Goal: Task Accomplishment & Management: Manage account settings

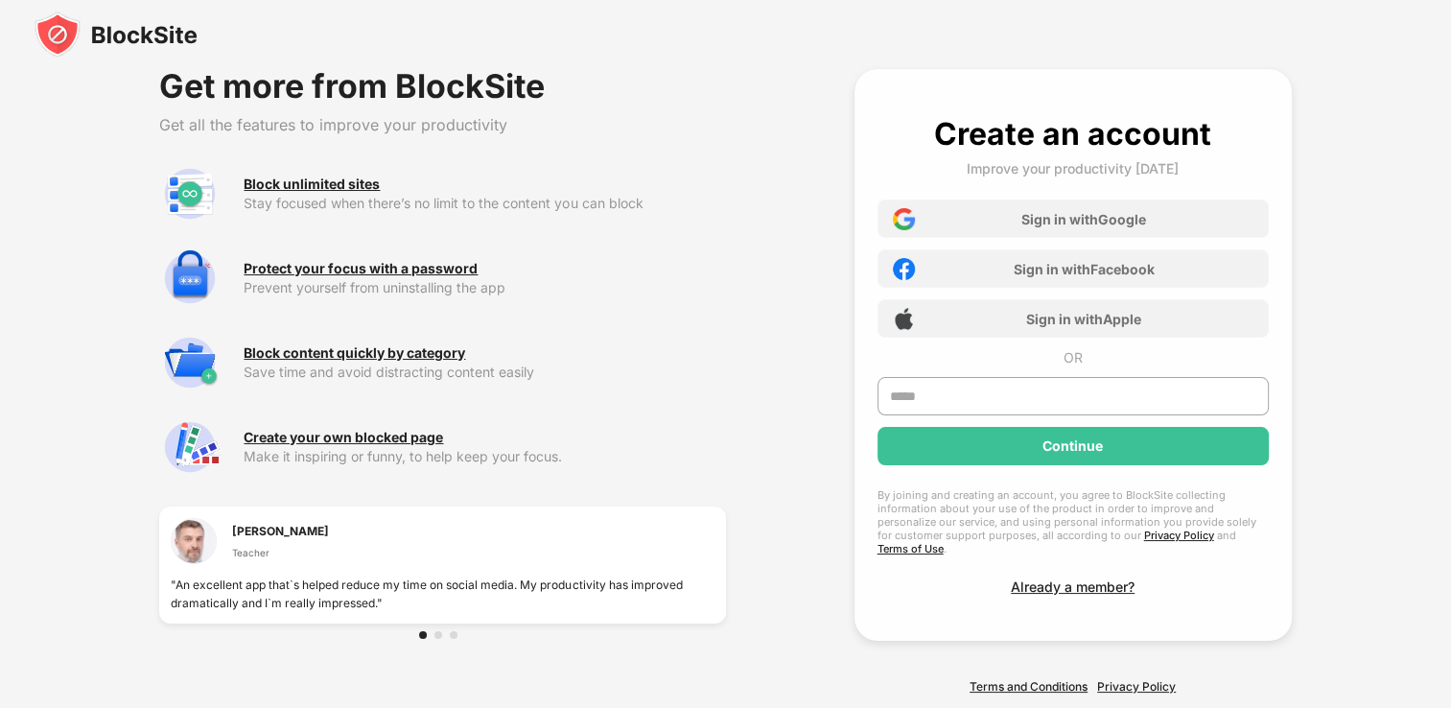
click at [191, 51] on img at bounding box center [116, 35] width 163 height 46
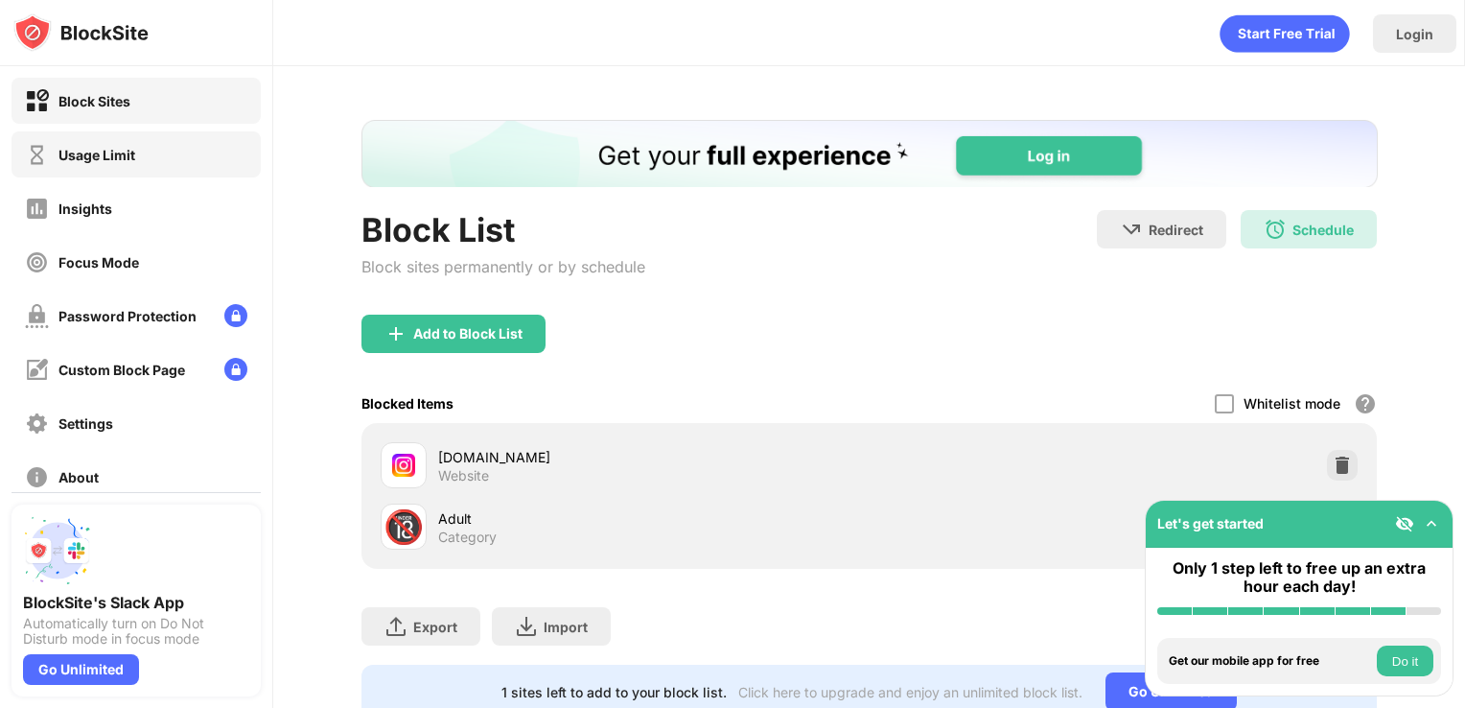
click at [156, 151] on div "Usage Limit" at bounding box center [136, 154] width 249 height 46
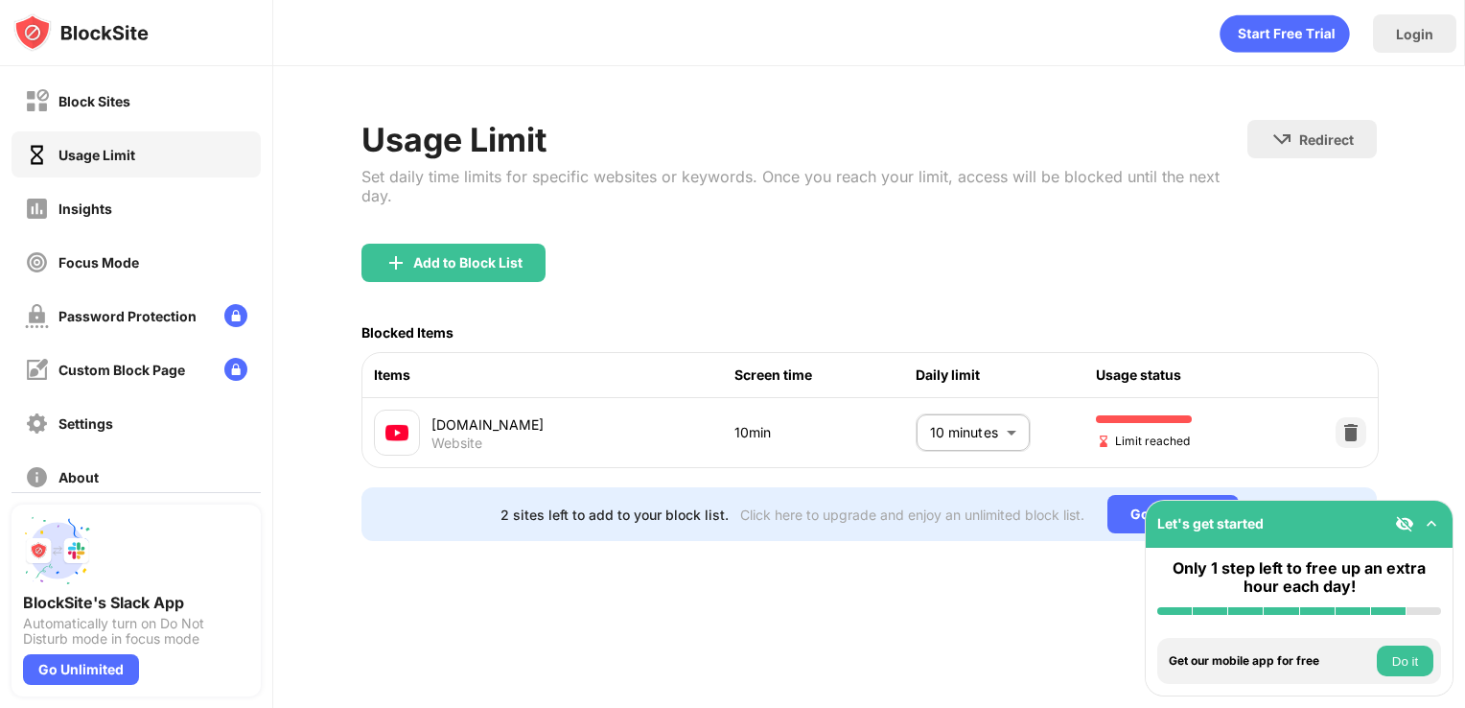
click at [987, 402] on body "Block Sites Usage Limit Insights Focus Mode Password Protection Custom Block Pa…" at bounding box center [732, 354] width 1465 height 708
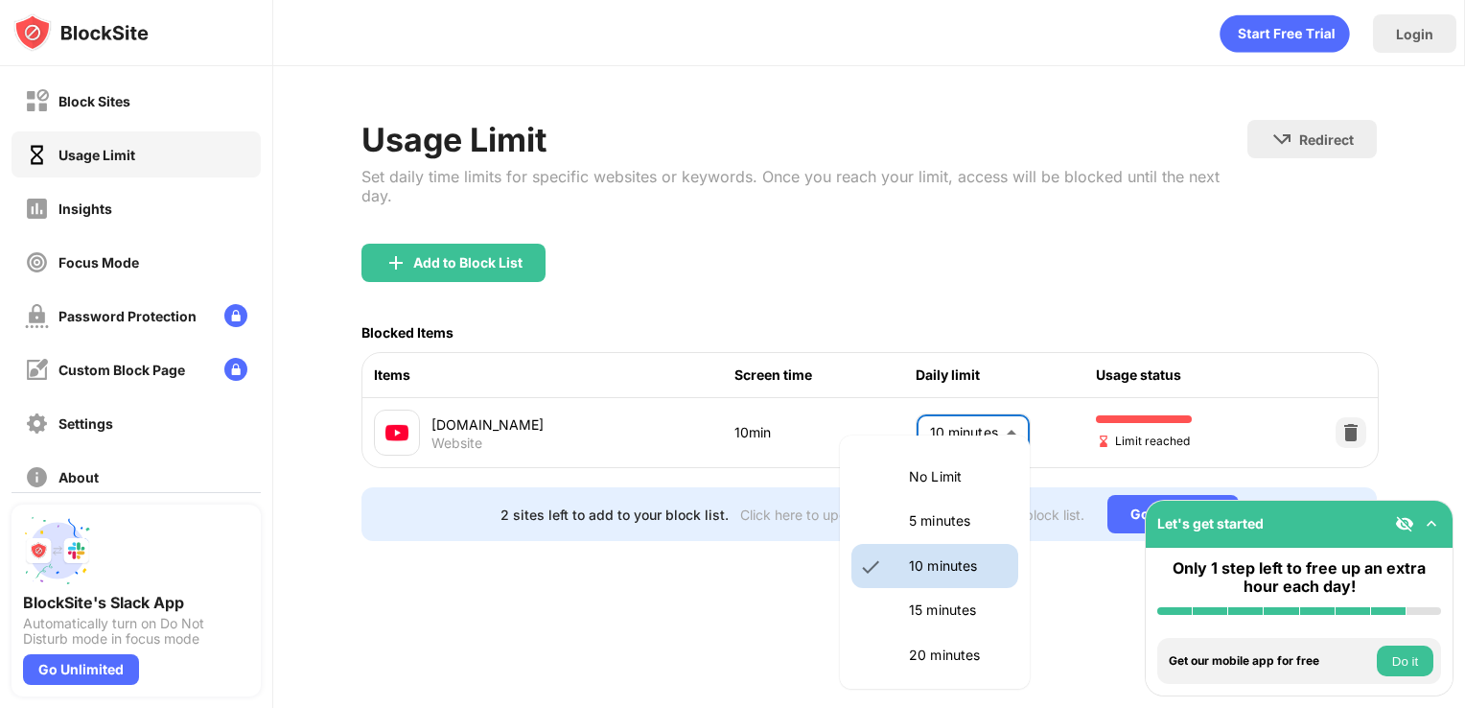
click at [934, 617] on p "15 minutes" at bounding box center [958, 609] width 98 height 21
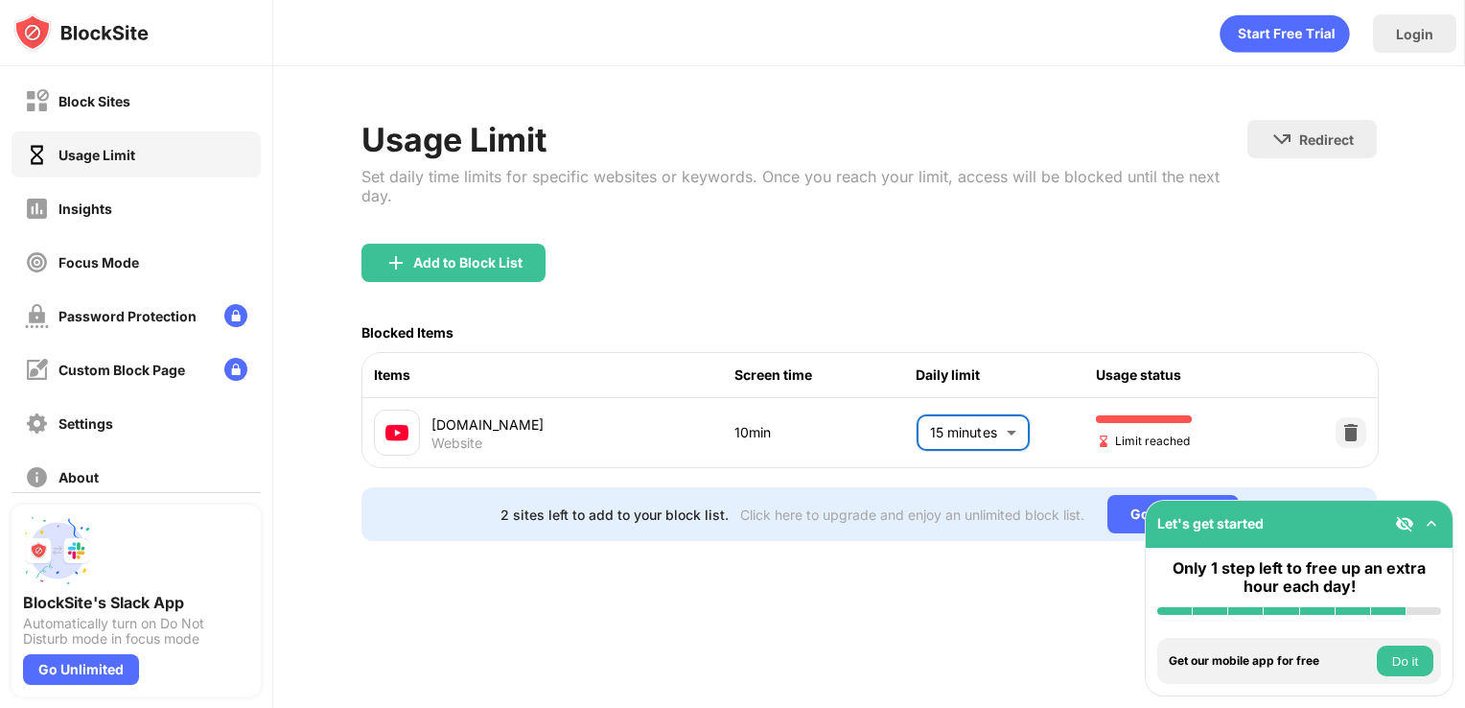
type input "**"
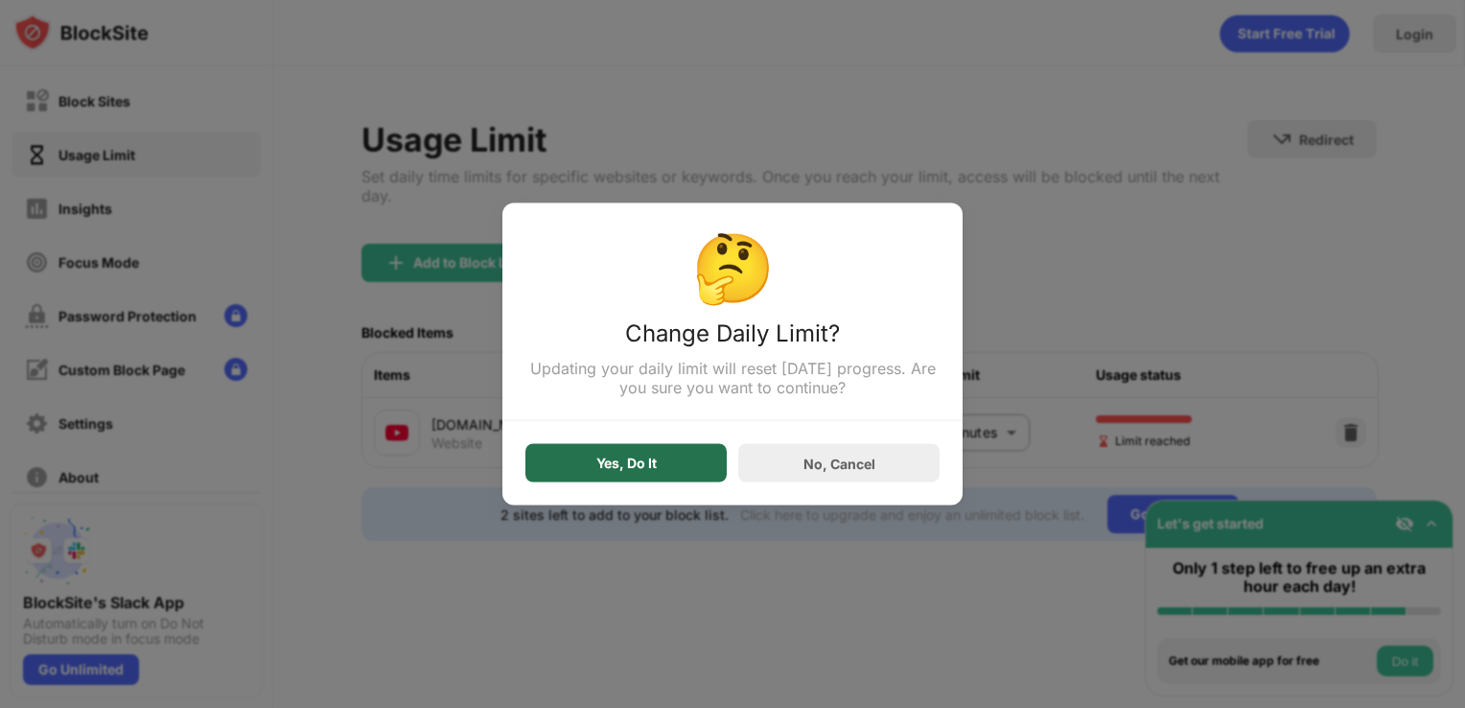
click at [618, 465] on div "Yes, Do It" at bounding box center [626, 462] width 60 height 15
